Goal: Task Accomplishment & Management: Use online tool/utility

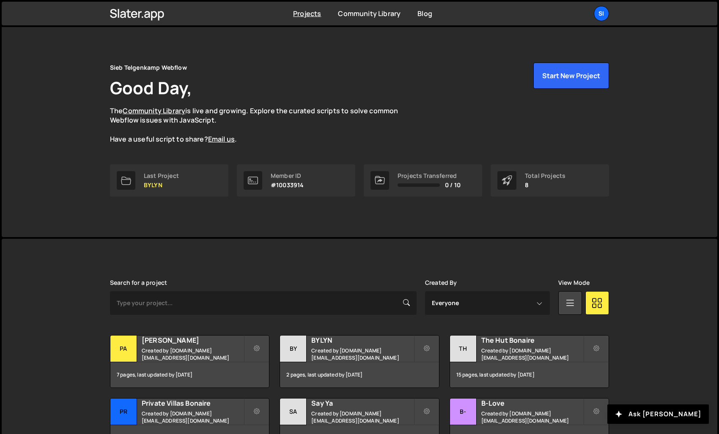
scroll to position [127, 0]
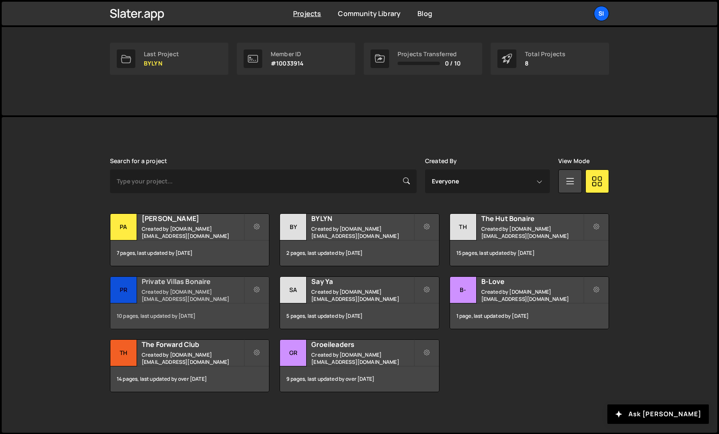
click at [193, 295] on small "Created by [DOMAIN_NAME][EMAIL_ADDRESS][DOMAIN_NAME]" at bounding box center [193, 295] width 102 height 14
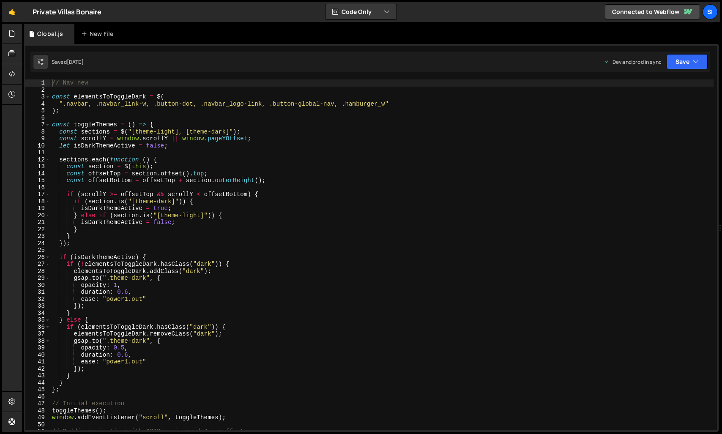
scroll to position [2157, 0]
click at [16, 36] on div at bounding box center [12, 34] width 21 height 20
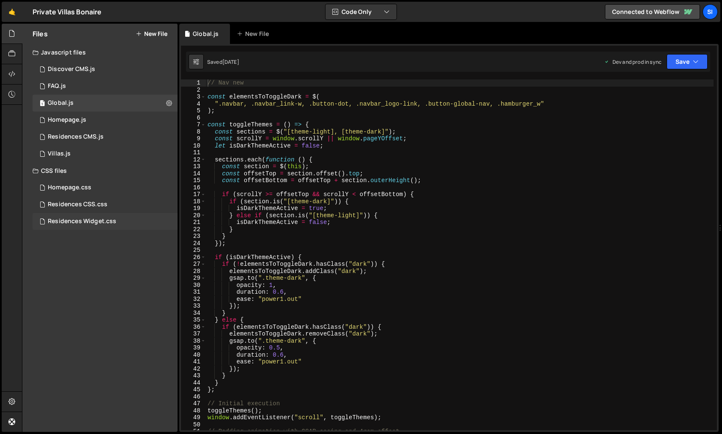
click at [83, 223] on div "Residences Widget.css" at bounding box center [82, 222] width 68 height 8
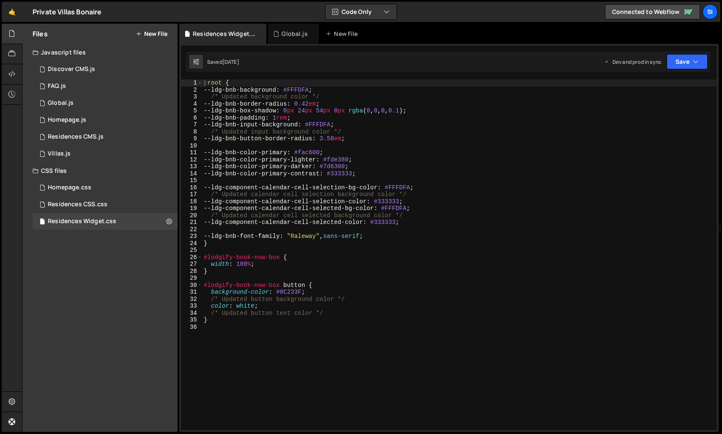
scroll to position [5262, 0]
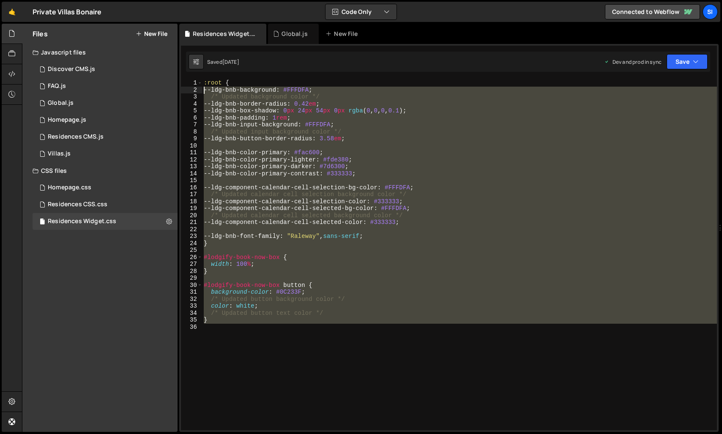
drag, startPoint x: 275, startPoint y: 373, endPoint x: 183, endPoint y: 46, distance: 339.4
click at [183, 46] on div "1 2 3 4 5 6 7 8 9 10 11 12 13 14 15 16 17 18 19 20 21 22 23 24 25 26 27 28 29 3…" at bounding box center [448, 238] width 539 height 388
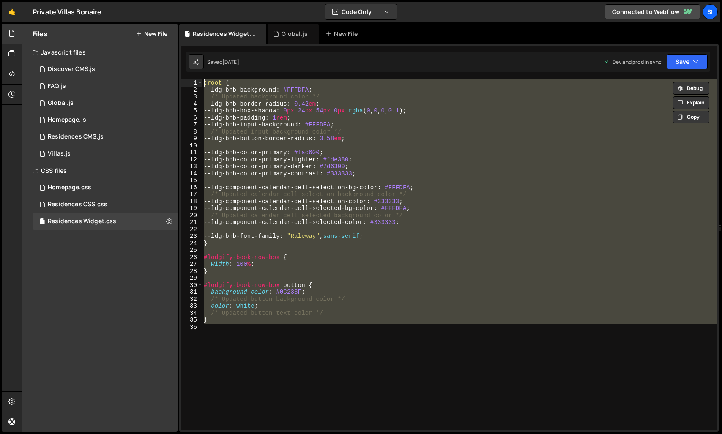
click at [202, 76] on div "1 2 3 4 5 6 7 8 9 10 11 12 13 14 15 16 17 18 19 20 21 22 23 24 25 26 27 28 29 3…" at bounding box center [448, 238] width 539 height 388
click at [204, 81] on div ":root { --ldg-bnb-background : #FFFDFA ; /* Updated background color */ --ldg-b…" at bounding box center [459, 254] width 515 height 351
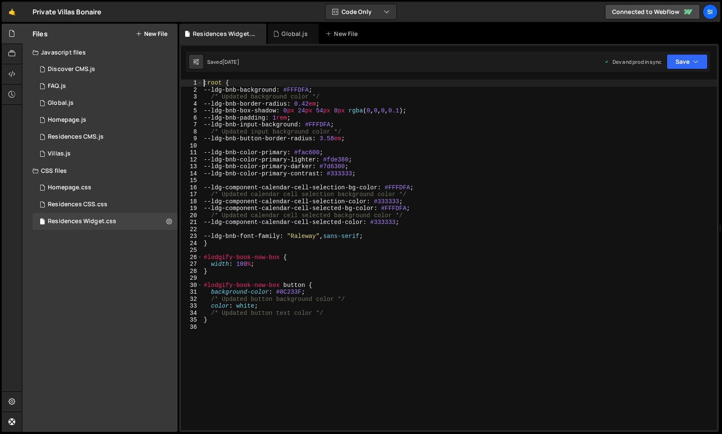
type textarea ":root {"
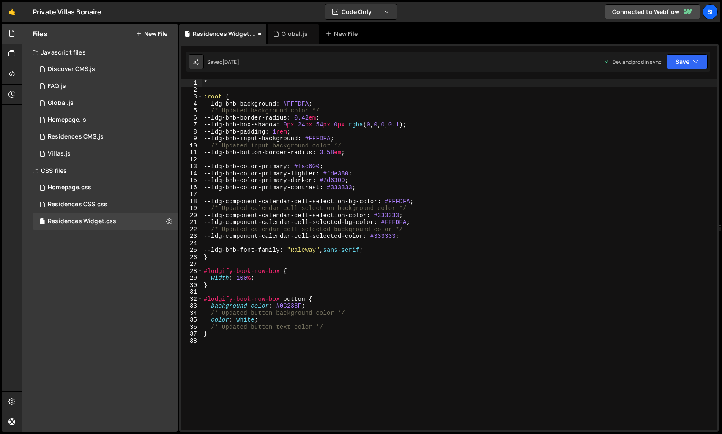
type textarea "*/"
click at [212, 366] on div "*/ :root { --ldg-bnb-background : #FFFDFA ; /* Updated background color */ --ld…" at bounding box center [459, 261] width 515 height 365
click at [228, 80] on div "*/ :root { --ldg-bnb-background : #FFFDFA ; /* Updated background color */ --ld…" at bounding box center [459, 261] width 515 height 365
type textarea "*"
type textarea "/*"
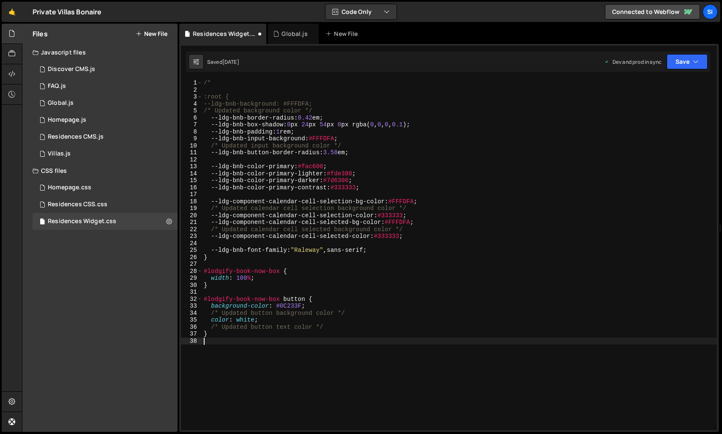
click at [239, 371] on div "/* :root { --ldg-bnb-background: #FFFDFA; /* Updated background color */ --ldg-…" at bounding box center [459, 261] width 515 height 365
click at [312, 394] on div "/* :root { --ldg-bnb-background: #FFFDFA; /* Updated background color */ --ldg-…" at bounding box center [459, 261] width 515 height 365
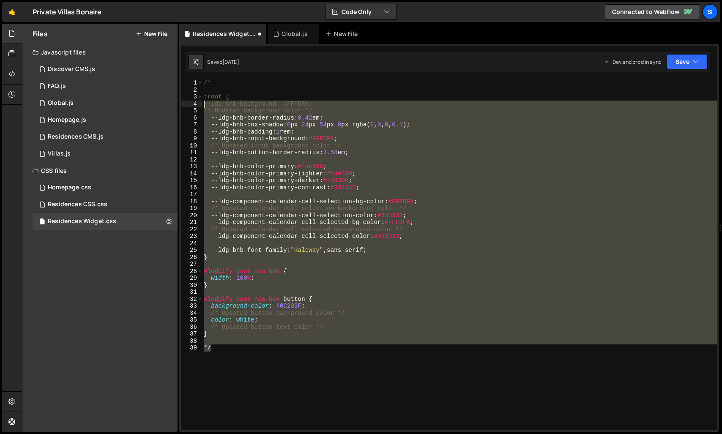
drag, startPoint x: 384, startPoint y: 387, endPoint x: 197, endPoint y: 88, distance: 352.4
click at [197, 88] on div "*/ 1 2 3 4 5 6 7 8 9 10 11 12 13 14 15 16 17 18 19 20 21 22 23 24 25 26 27 28 2…" at bounding box center [449, 254] width 536 height 351
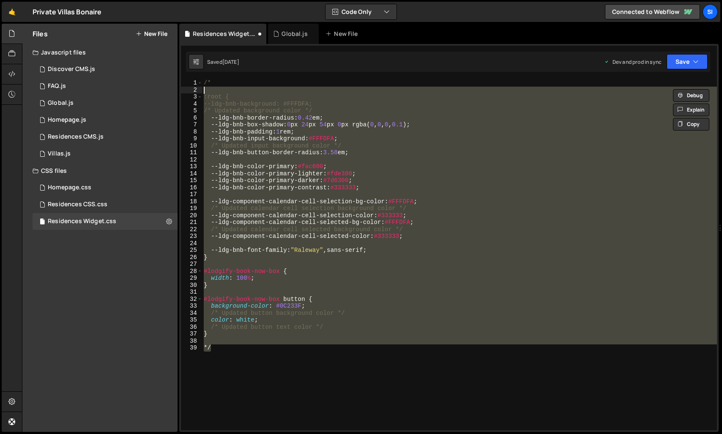
click at [224, 83] on div "/* :root { --ldg-bnb-background: #FFFDFA; /* Updated background color */ --ldg-…" at bounding box center [459, 261] width 515 height 365
type textarea "/*"
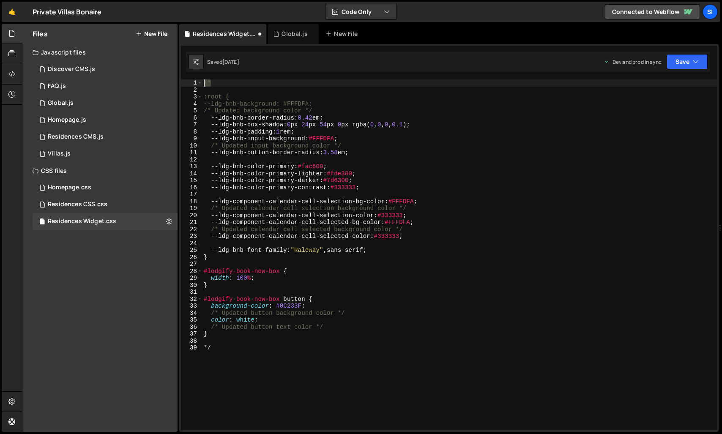
drag, startPoint x: 227, startPoint y: 80, endPoint x: 202, endPoint y: 75, distance: 24.6
click at [202, 75] on div "1 2 3 4 5 6 7 8 9 10 11 12 13 14 15 16 17 18 19 20 21 22 23 24 25 26 27 28 29 3…" at bounding box center [448, 238] width 539 height 388
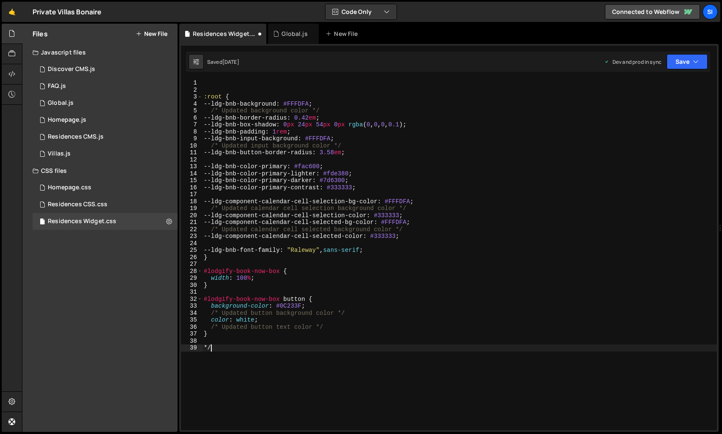
drag, startPoint x: 209, startPoint y: 347, endPoint x: 200, endPoint y: 347, distance: 8.9
click at [200, 347] on div "1 2 3 4 5 6 7 8 9 10 11 12 13 14 15 16 17 18 19 20 21 22 23 24 25 26 27 28 29 3…" at bounding box center [449, 254] width 536 height 351
type textarea "*/"
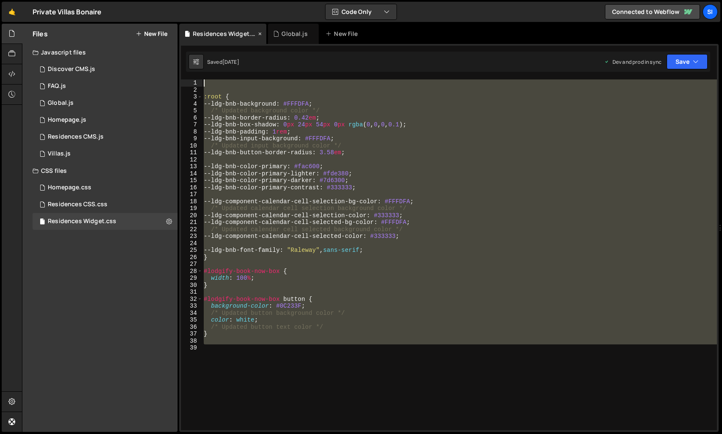
drag, startPoint x: 341, startPoint y: 348, endPoint x: 196, endPoint y: 38, distance: 342.8
click at [195, 36] on div "Debug Explain Copy Residences Widget.css Global.js New File Saved [DATE] Dev an…" at bounding box center [448, 228] width 539 height 409
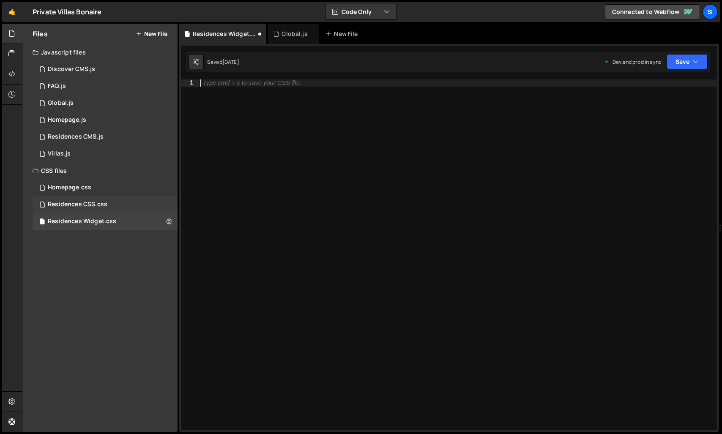
click at [51, 202] on div "Residences CSS.css" at bounding box center [78, 205] width 60 height 8
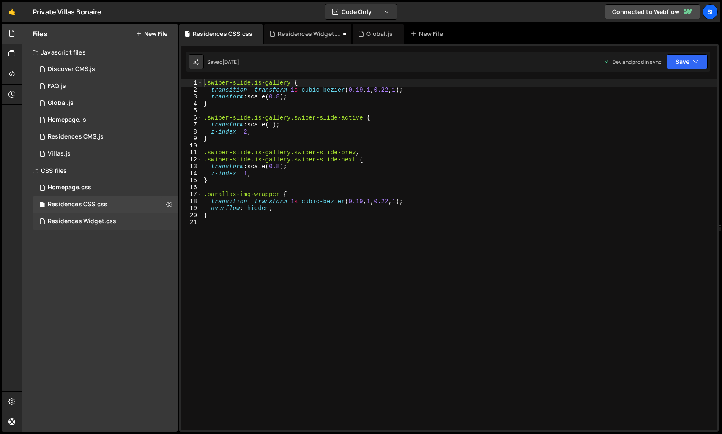
click at [86, 219] on div "Residences Widget.css" at bounding box center [82, 222] width 68 height 8
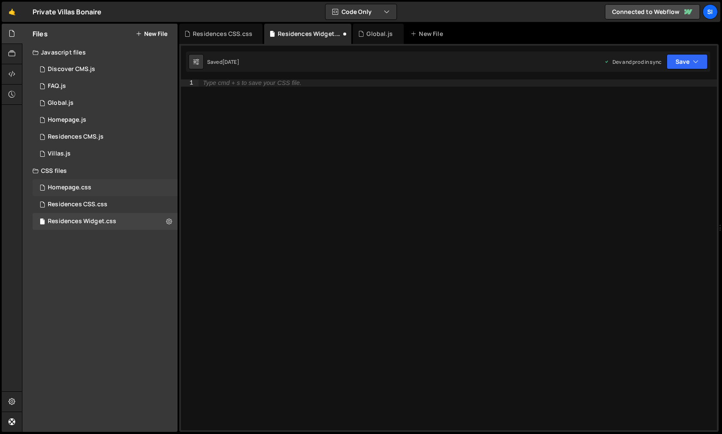
scroll to position [5262, 0]
click at [423, 33] on div "New File" at bounding box center [428, 34] width 36 height 8
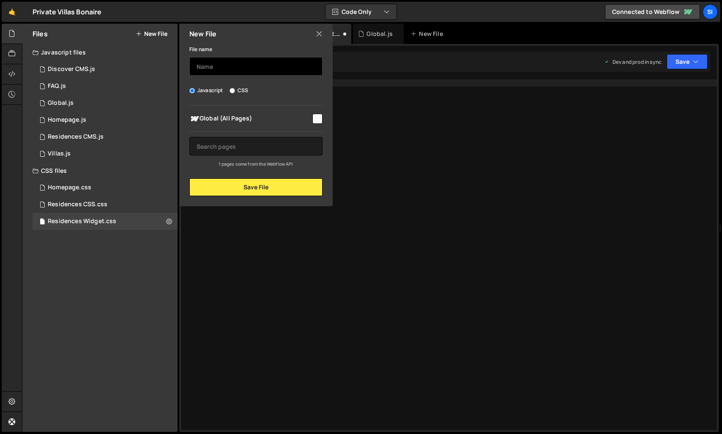
click at [204, 70] on input "text" at bounding box center [255, 66] width 133 height 19
type input "Residences widget archive"
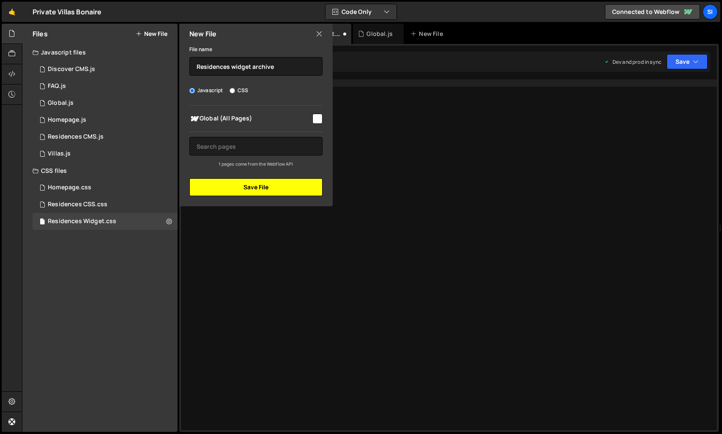
click at [278, 189] on button "Save File" at bounding box center [255, 187] width 133 height 18
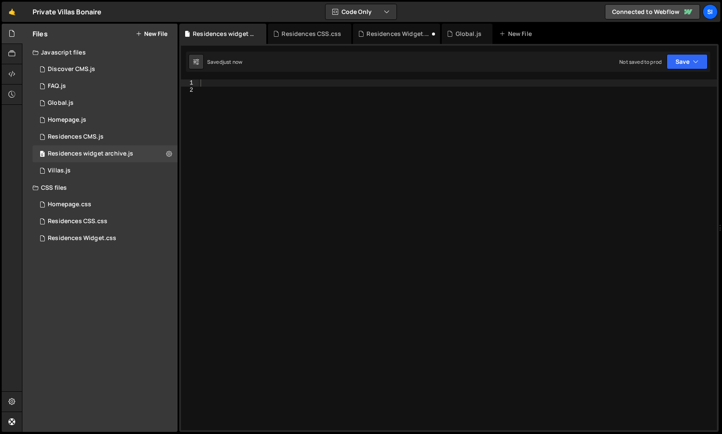
scroll to position [0, 0]
click at [378, 139] on div at bounding box center [458, 261] width 518 height 365
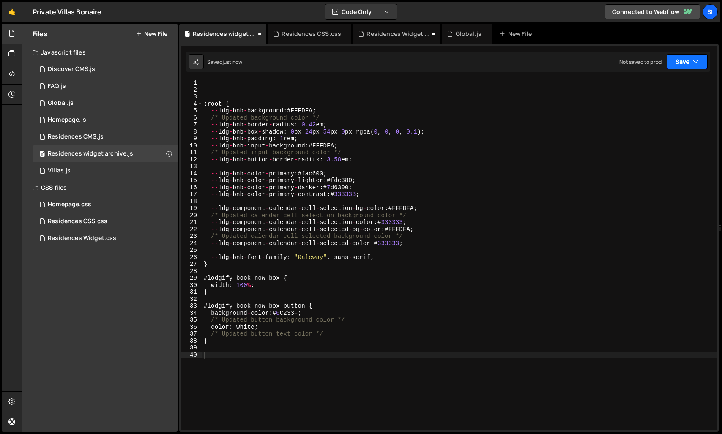
click at [681, 66] on button "Save" at bounding box center [687, 61] width 41 height 15
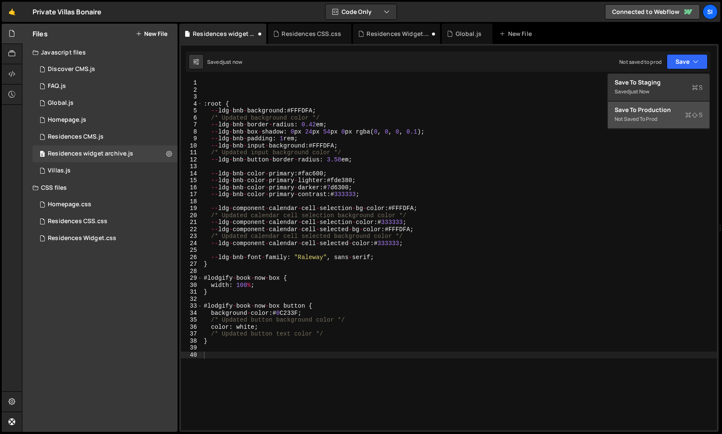
click at [659, 107] on div "Save to Production S" at bounding box center [659, 110] width 88 height 8
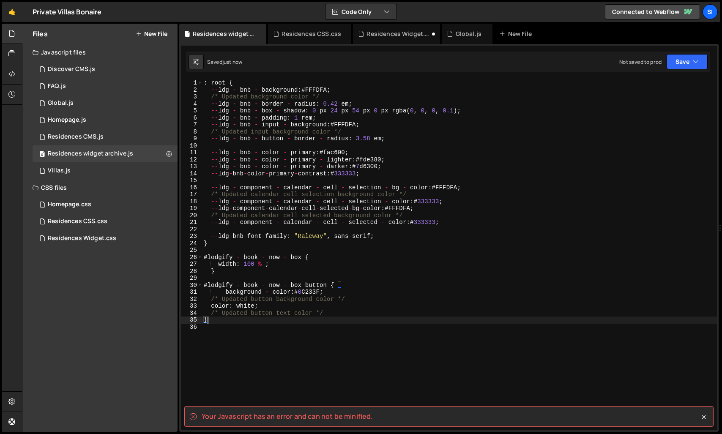
click at [307, 321] on div ": root { -- ldg - bnb - background : # FFFDFA ; /* Updated background color */ …" at bounding box center [459, 261] width 515 height 365
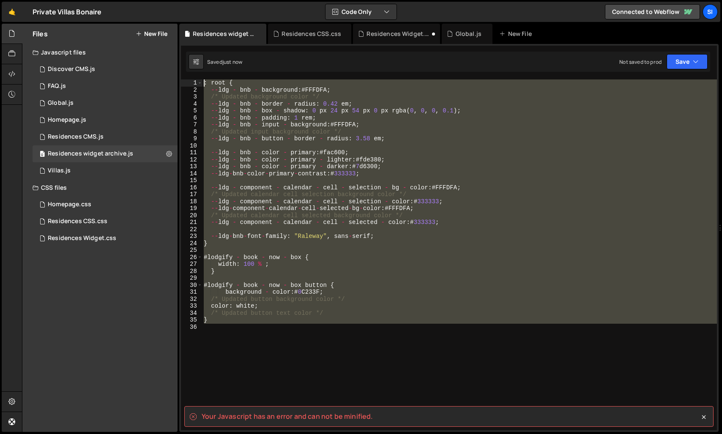
type textarea ": root { --ldg - bnb - background: #FFFDFA;"
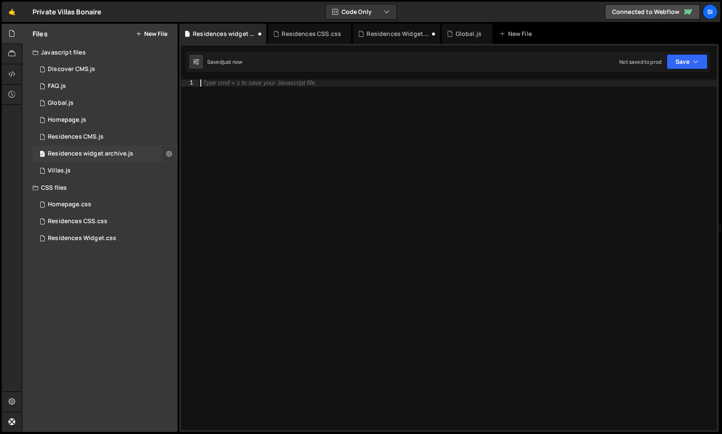
click at [171, 152] on icon at bounding box center [169, 154] width 6 height 8
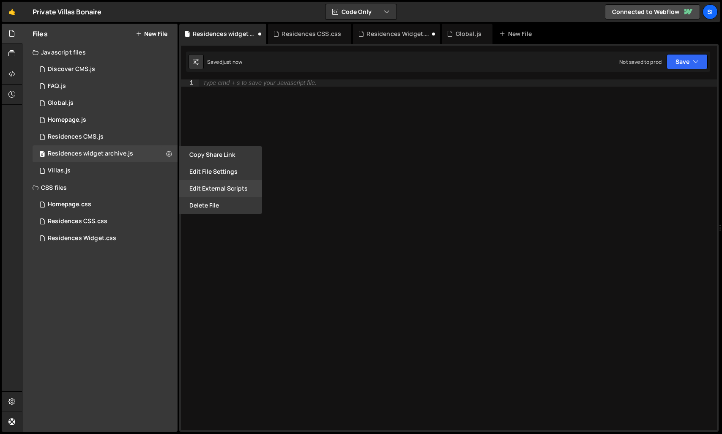
click at [219, 193] on button "Edit External Scripts" at bounding box center [220, 188] width 83 height 17
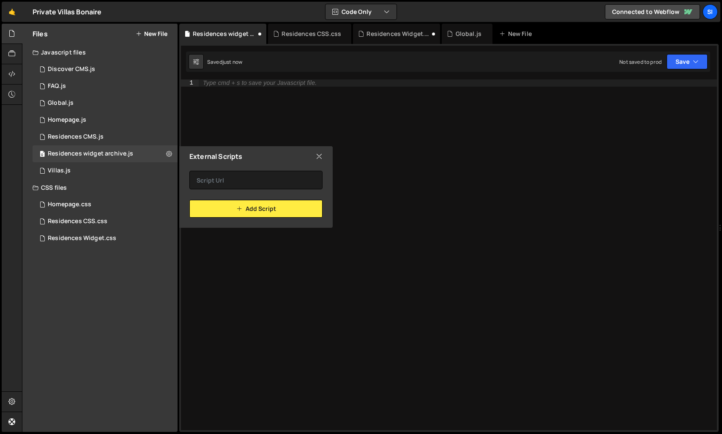
click at [321, 155] on icon at bounding box center [319, 156] width 7 height 9
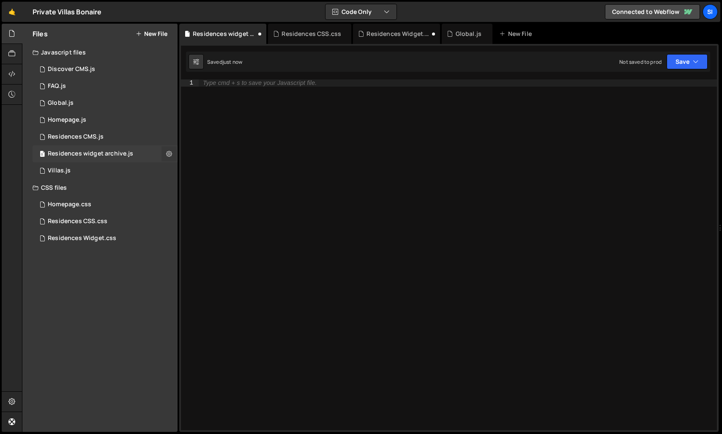
click at [170, 153] on icon at bounding box center [169, 154] width 6 height 8
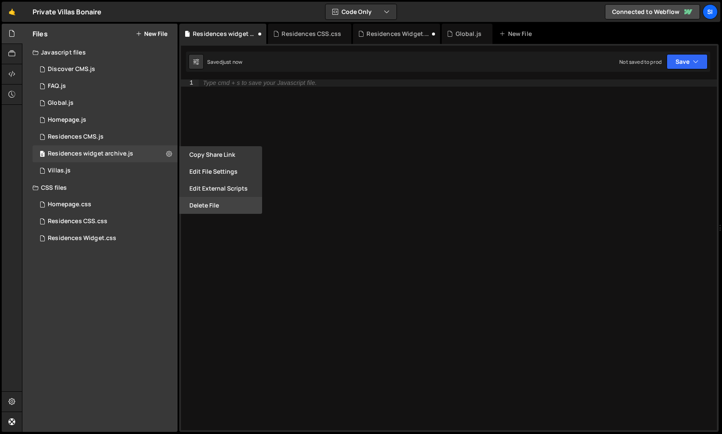
click at [219, 208] on button "Delete File" at bounding box center [220, 205] width 83 height 17
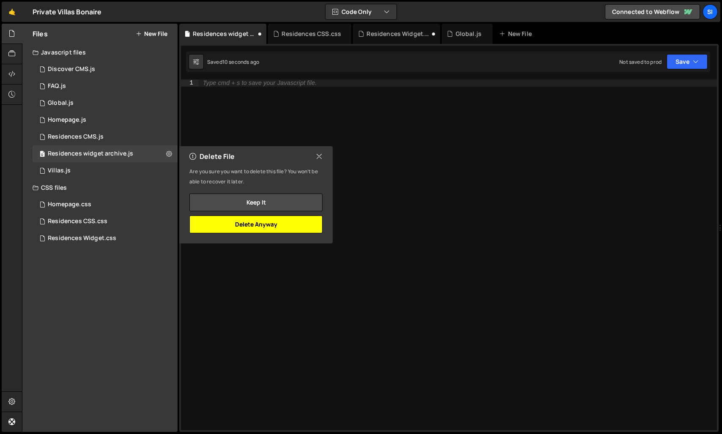
click at [227, 220] on button "Delete Anyway" at bounding box center [255, 225] width 133 height 18
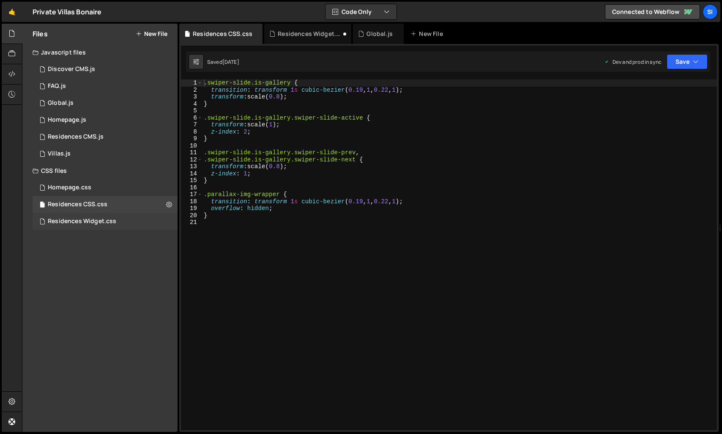
click at [95, 225] on div "Residences Widget.css" at bounding box center [82, 222] width 68 height 8
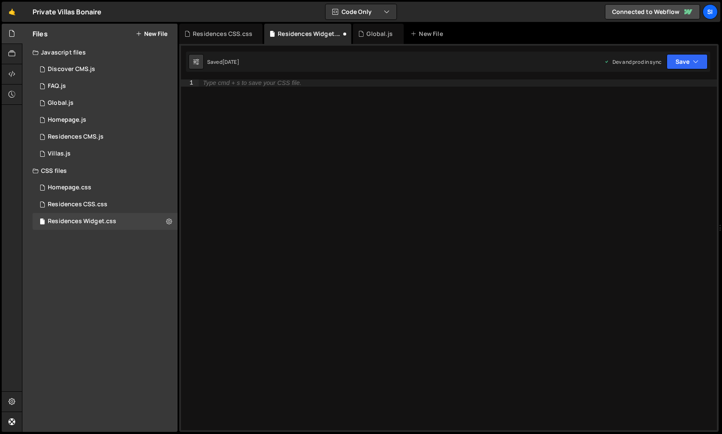
scroll to position [5262, 0]
click at [420, 30] on div "New File" at bounding box center [428, 34] width 36 height 8
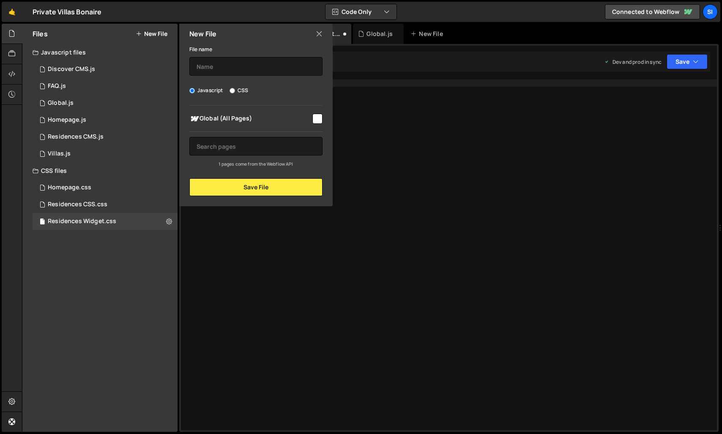
click at [244, 91] on label "CSS" at bounding box center [239, 90] width 19 height 8
click at [235, 91] on input "CSS" at bounding box center [232, 90] width 5 height 5
radio input "true"
click at [240, 89] on label "CSS" at bounding box center [239, 90] width 19 height 8
click at [235, 89] on input "CSS" at bounding box center [232, 90] width 5 height 5
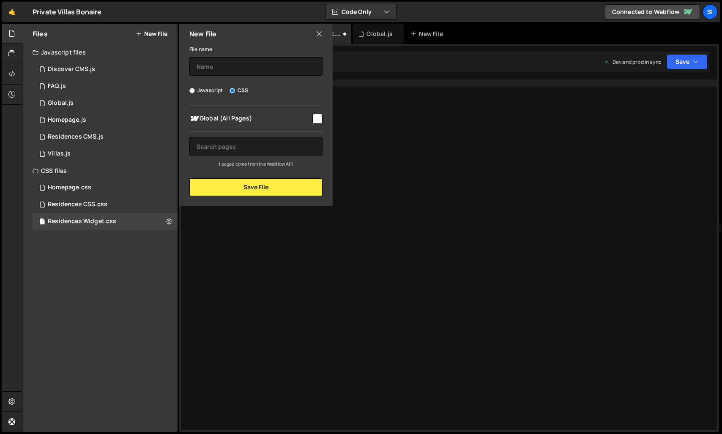
click at [231, 77] on div "File name Javascript CSS Global (All Pages) Save File" at bounding box center [255, 120] width 153 height 152
click at [242, 64] on input "text" at bounding box center [255, 66] width 133 height 19
type input "Residences widget archive"
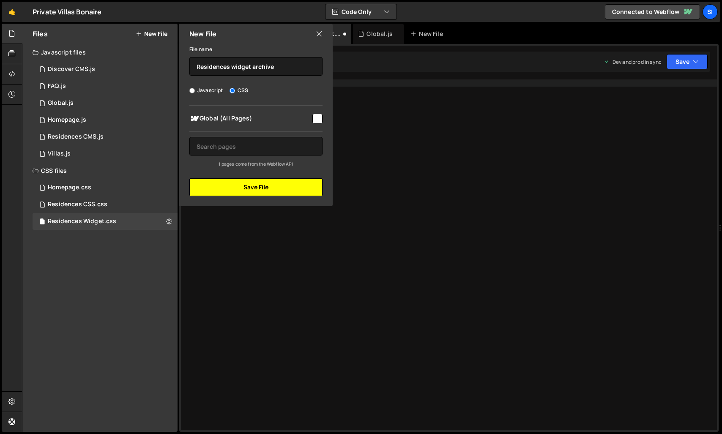
click at [237, 179] on button "Save File" at bounding box center [255, 187] width 133 height 18
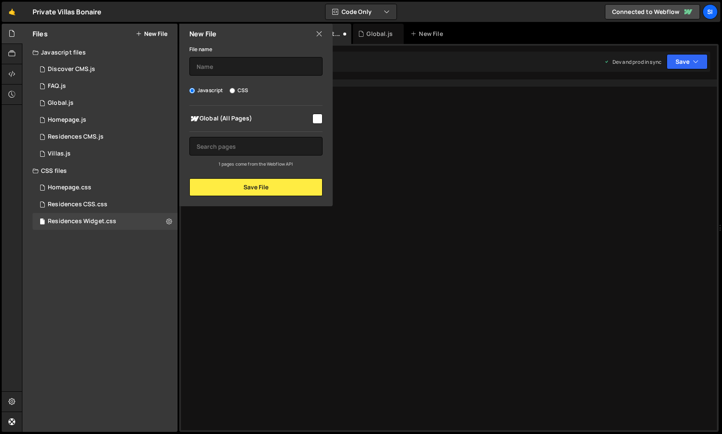
scroll to position [0, 0]
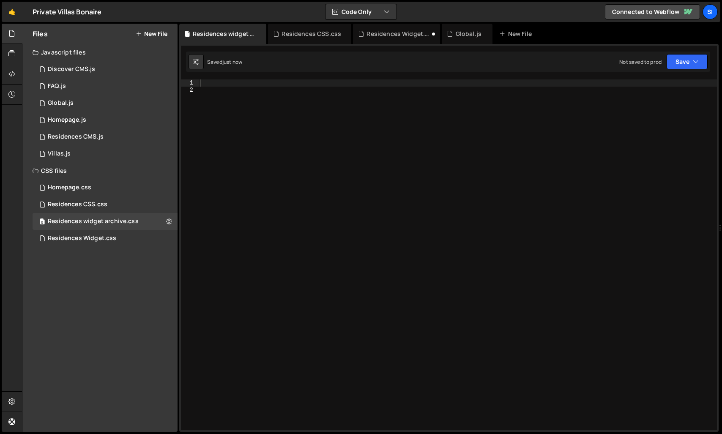
click at [352, 89] on div at bounding box center [458, 261] width 518 height 365
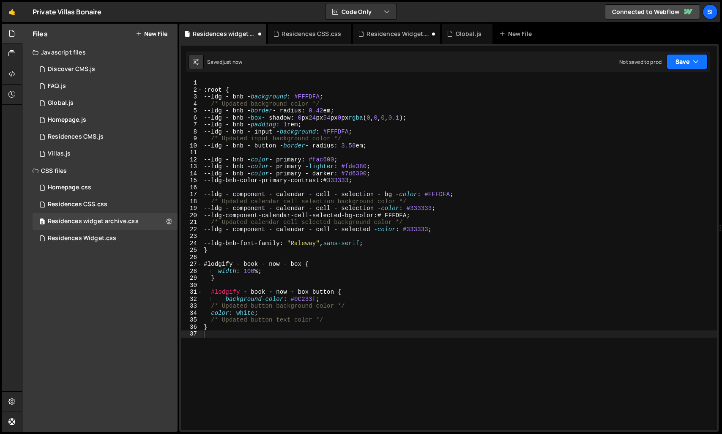
click at [676, 63] on button "Save" at bounding box center [687, 61] width 41 height 15
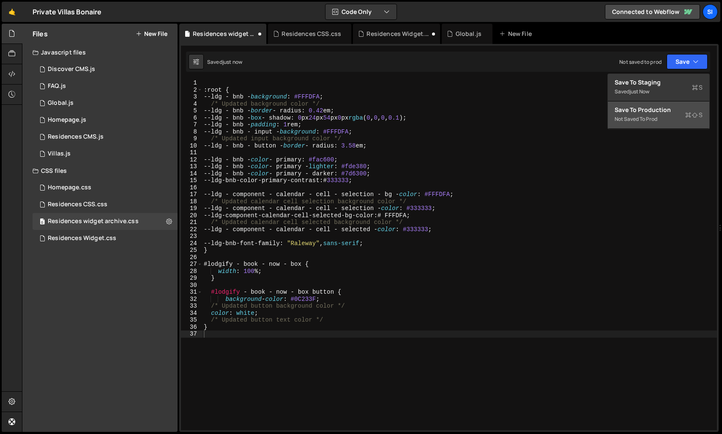
click at [657, 118] on div "Not saved to prod" at bounding box center [659, 119] width 88 height 10
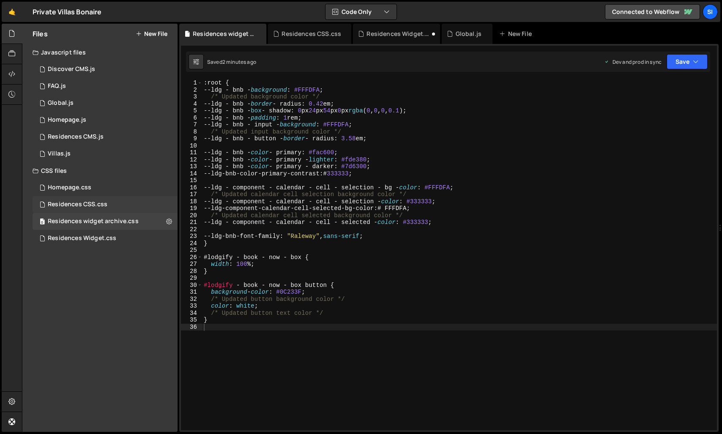
click at [92, 205] on div "Residences CSS.css" at bounding box center [78, 205] width 60 height 8
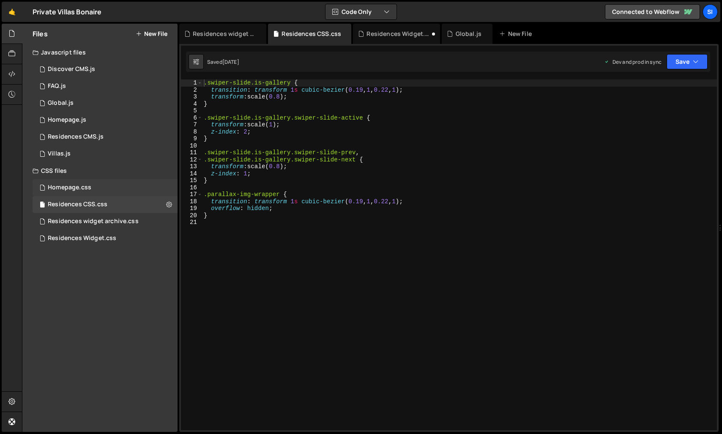
click at [82, 192] on div "Homepage.css 0" at bounding box center [105, 187] width 145 height 17
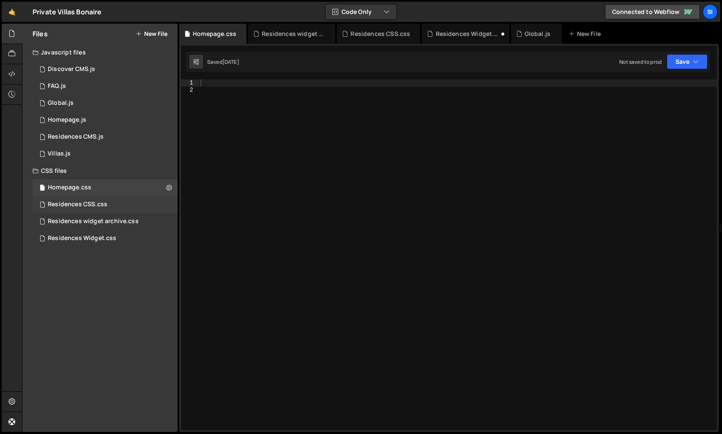
click at [80, 204] on div "Residences CSS.css" at bounding box center [78, 205] width 60 height 8
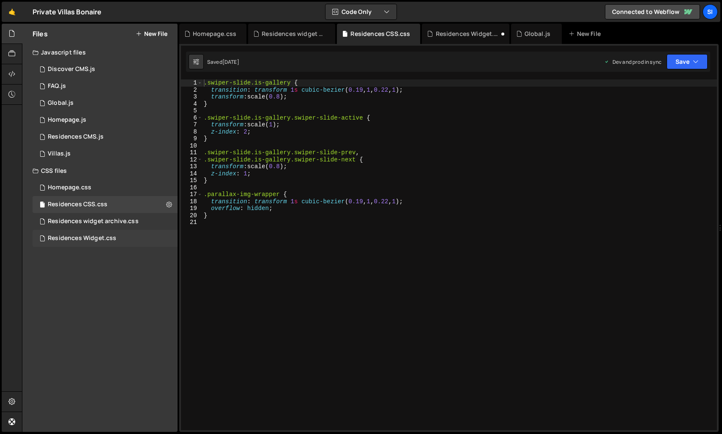
click at [80, 241] on div "Residences Widget.css" at bounding box center [82, 239] width 68 height 8
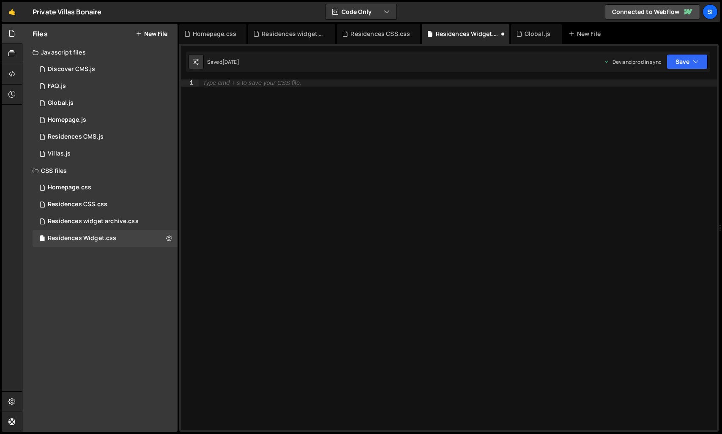
scroll to position [5262, 0]
click at [76, 104] on div "1 Global.js 0" at bounding box center [105, 103] width 145 height 17
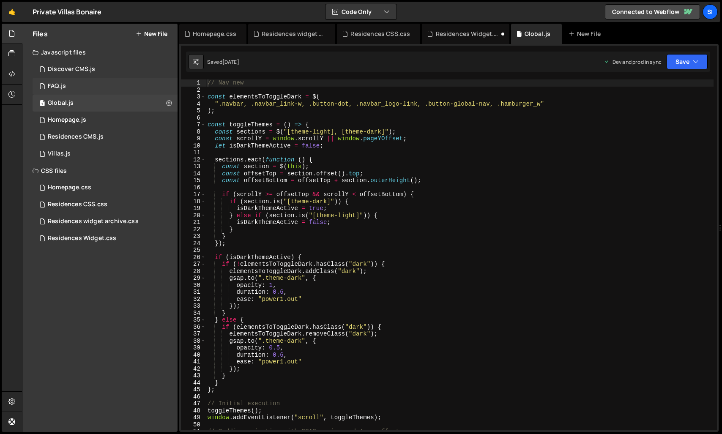
scroll to position [2157, 0]
click at [60, 191] on div "Homepage.css 0" at bounding box center [105, 187] width 145 height 17
click at [69, 202] on div "Residences CSS.css" at bounding box center [78, 205] width 60 height 8
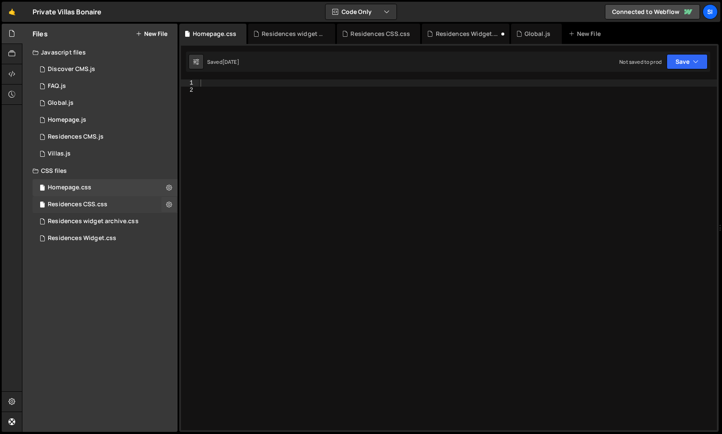
scroll to position [0, 0]
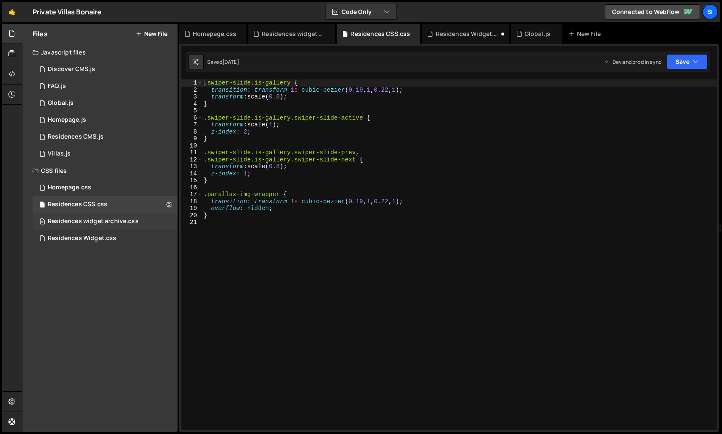
click at [80, 220] on div "Residences widget archive.css" at bounding box center [93, 222] width 91 height 8
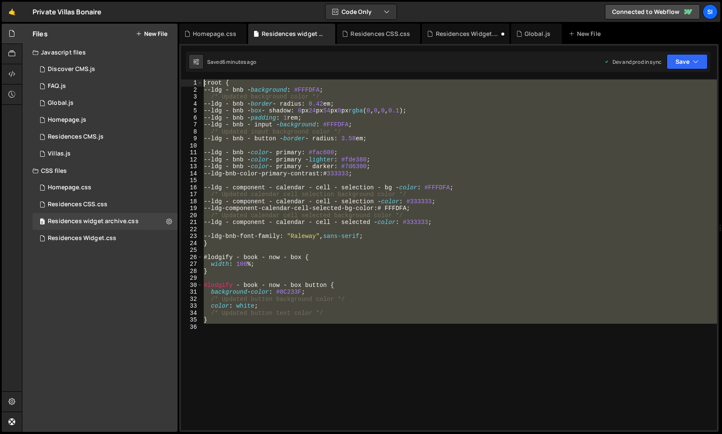
type textarea ": root { --ldg - bnb - background: #FFFDFA;"
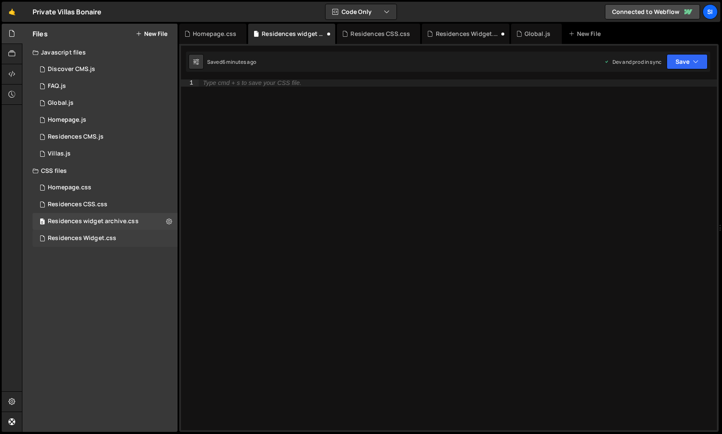
click at [49, 240] on div "Residences Widget.css" at bounding box center [82, 239] width 68 height 8
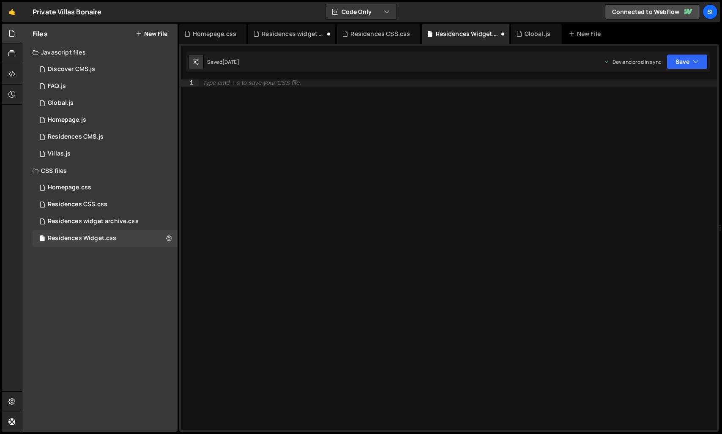
scroll to position [5262, 0]
click at [171, 238] on icon at bounding box center [169, 238] width 6 height 8
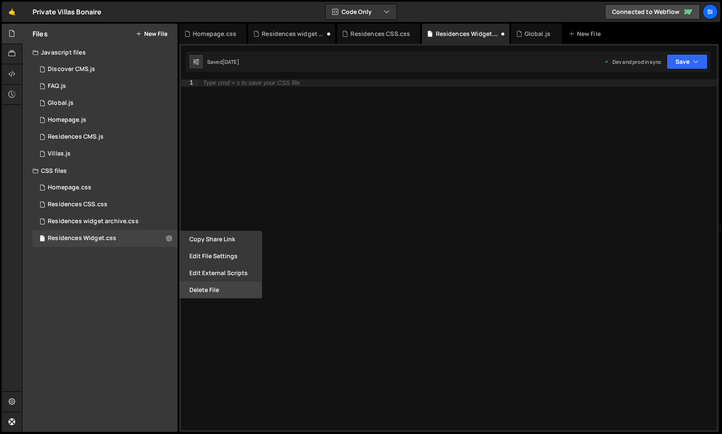
click at [201, 290] on button "Delete File" at bounding box center [220, 290] width 83 height 17
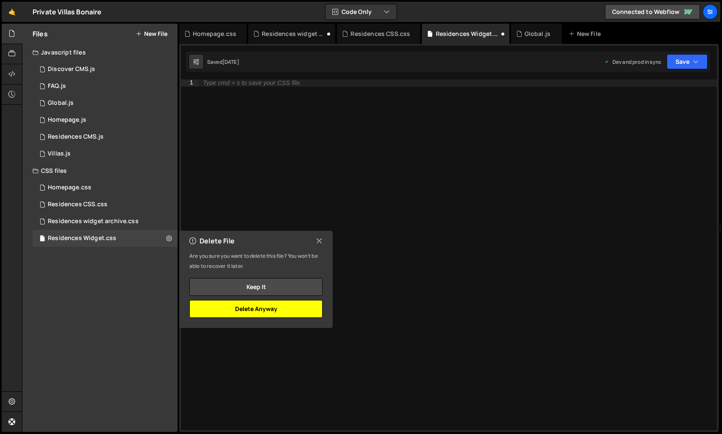
click at [219, 304] on button "Delete Anyway" at bounding box center [255, 309] width 133 height 18
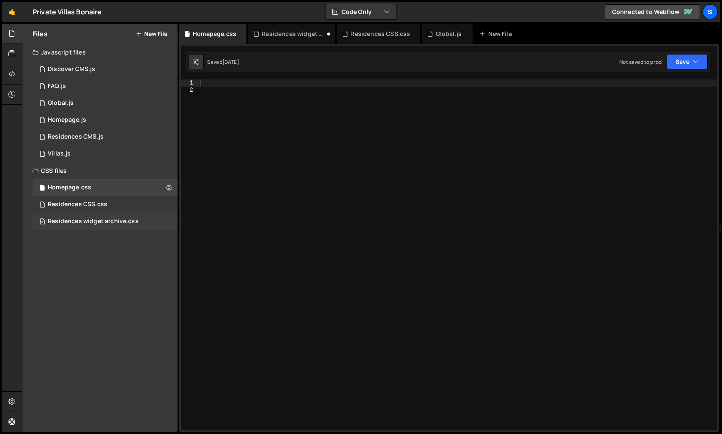
click at [168, 221] on div "0 Residences widget archive.css 0" at bounding box center [105, 221] width 145 height 17
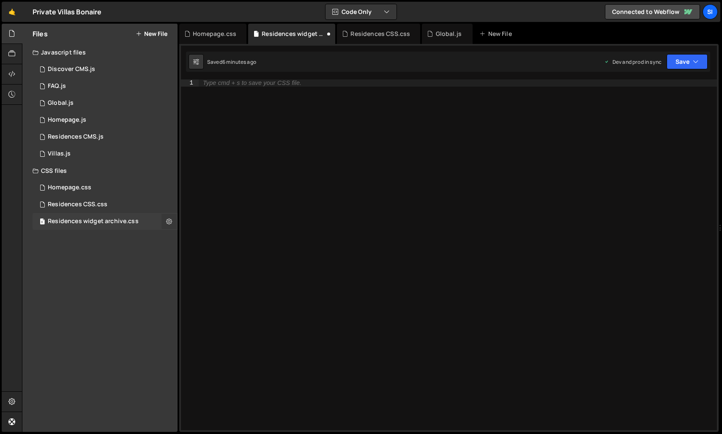
click at [168, 225] on icon at bounding box center [169, 221] width 6 height 8
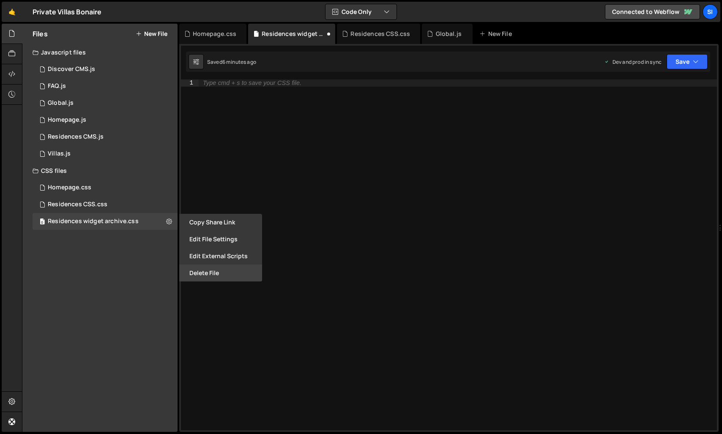
click at [205, 279] on button "Delete File" at bounding box center [220, 273] width 83 height 17
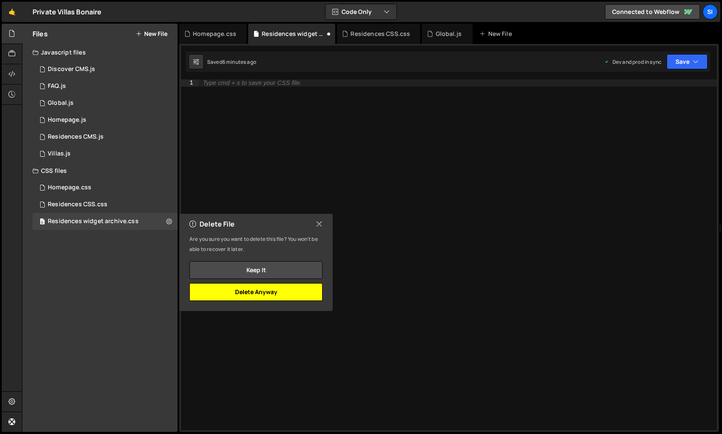
click at [260, 293] on button "Delete Anyway" at bounding box center [255, 292] width 133 height 18
